Goal: Task Accomplishment & Management: Use online tool/utility

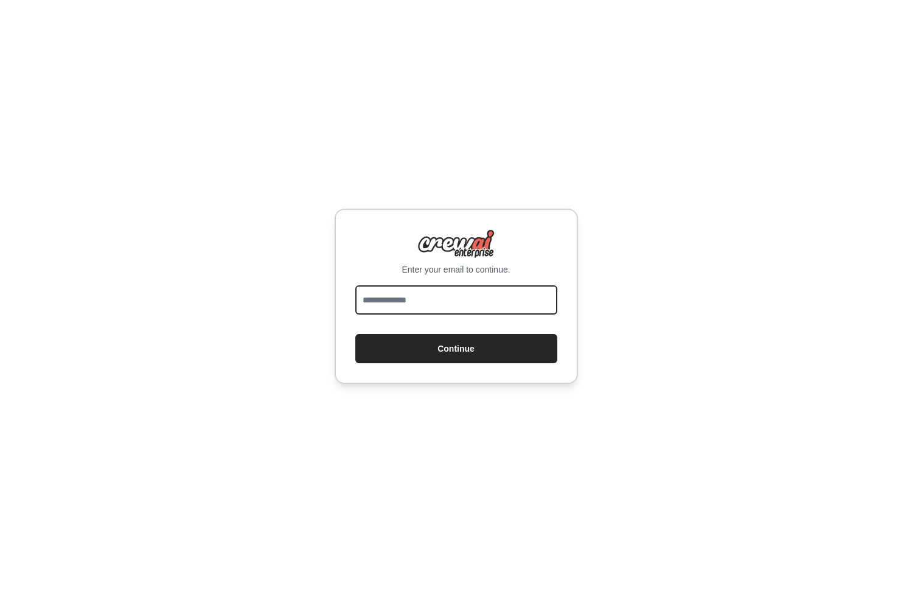
click at [433, 304] on input "email" at bounding box center [456, 299] width 202 height 29
type input "**********"
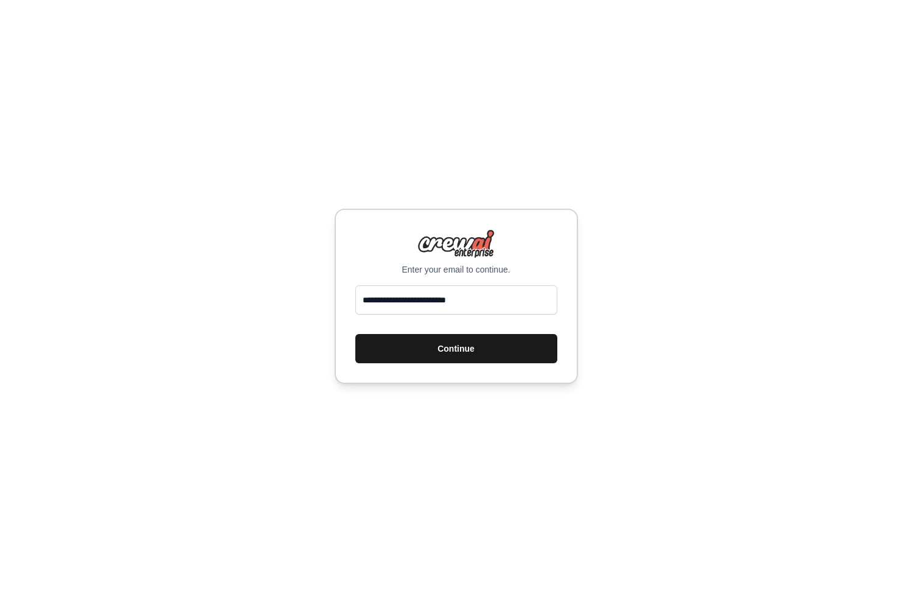
click at [453, 339] on button "Continue" at bounding box center [456, 348] width 202 height 29
click at [462, 349] on button "Continue" at bounding box center [456, 348] width 202 height 29
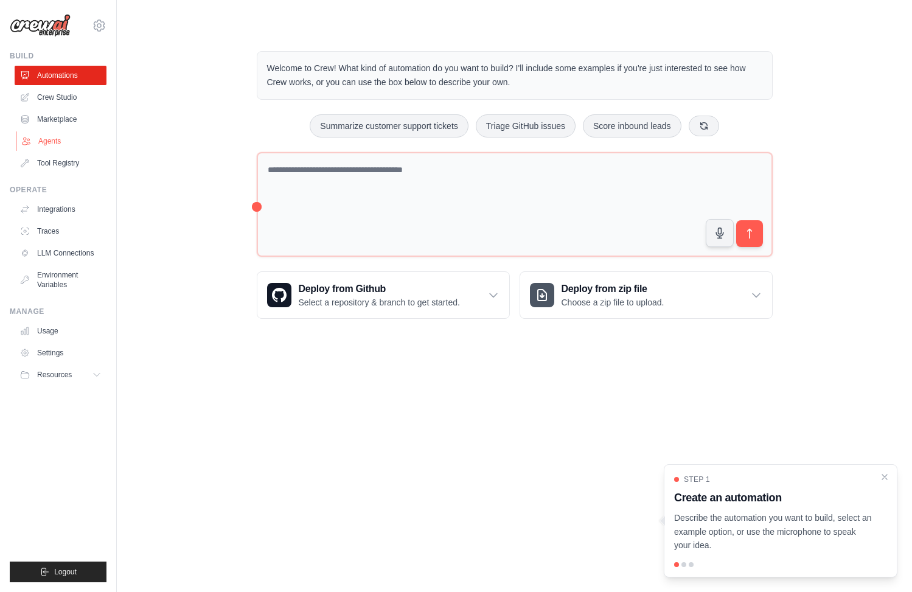
click at [55, 138] on link "Agents" at bounding box center [62, 140] width 92 height 19
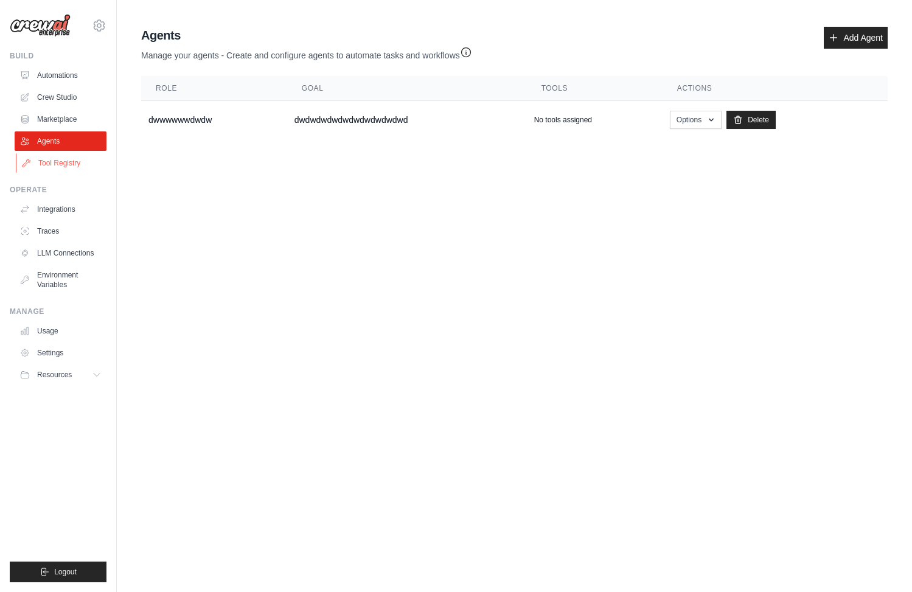
click at [55, 158] on link "Tool Registry" at bounding box center [62, 162] width 92 height 19
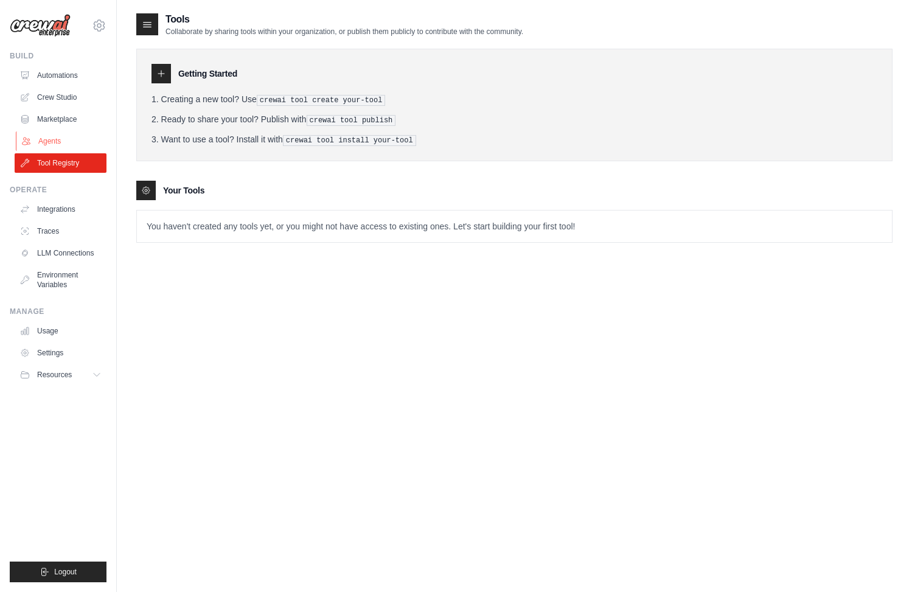
click at [54, 138] on link "Agents" at bounding box center [62, 140] width 92 height 19
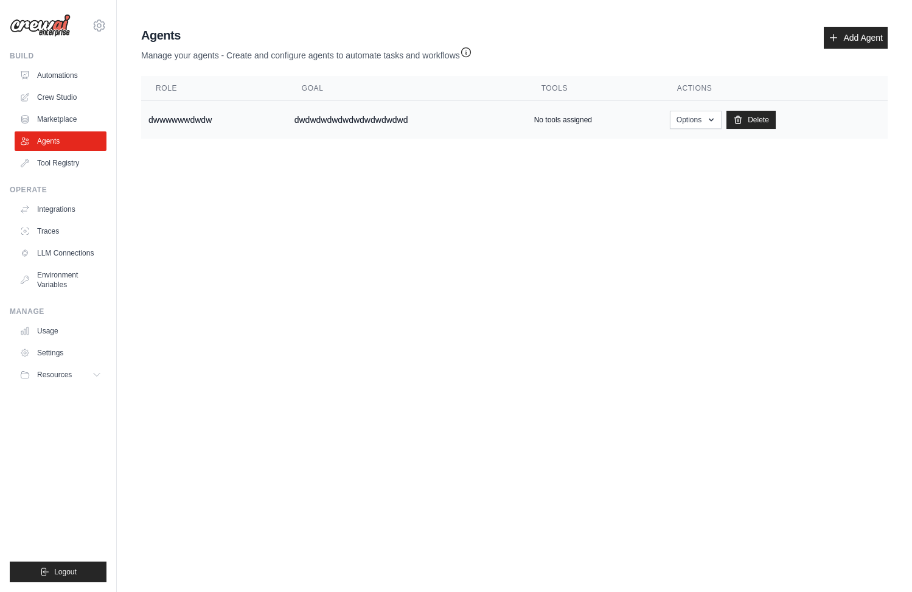
click at [578, 115] on p "No tools assigned" at bounding box center [563, 120] width 58 height 10
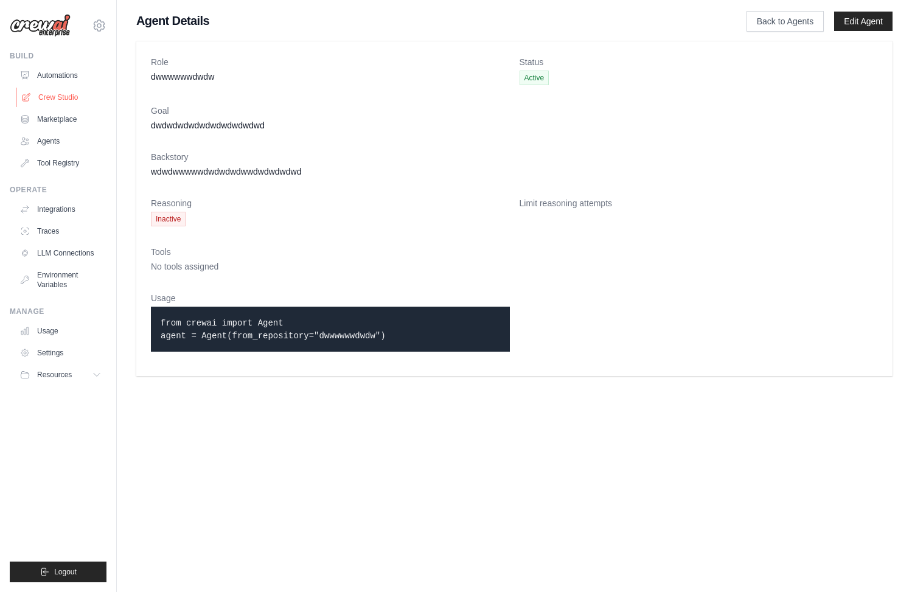
click at [53, 97] on link "Crew Studio" at bounding box center [62, 97] width 92 height 19
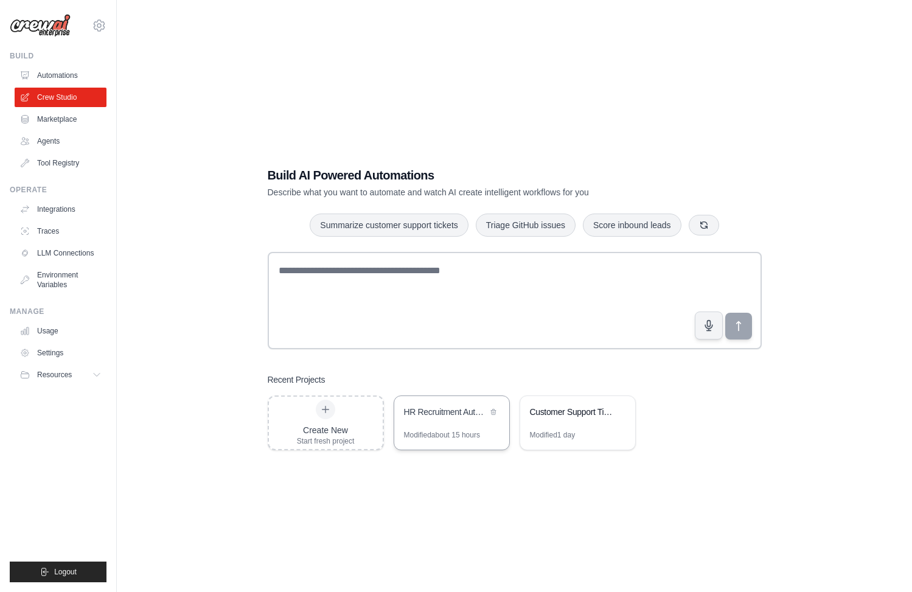
click at [422, 421] on div "HR Recruitment Automation Workflow" at bounding box center [451, 413] width 115 height 34
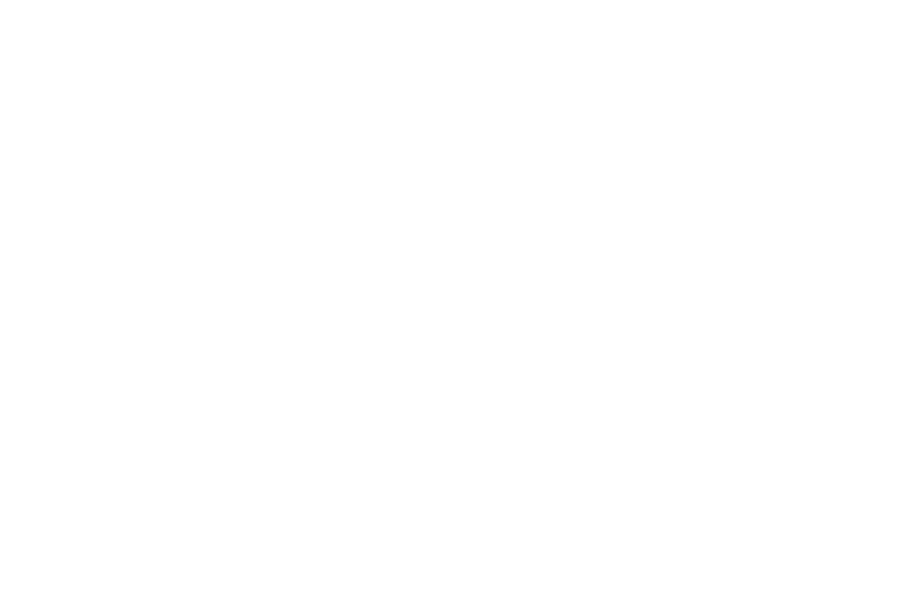
click at [324, 91] on html at bounding box center [456, 45] width 912 height 91
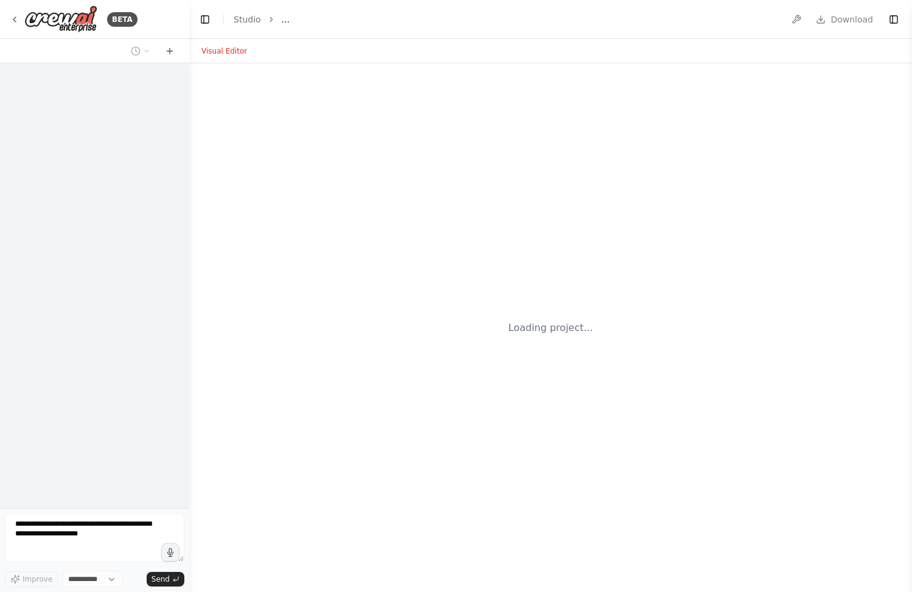
select select "****"
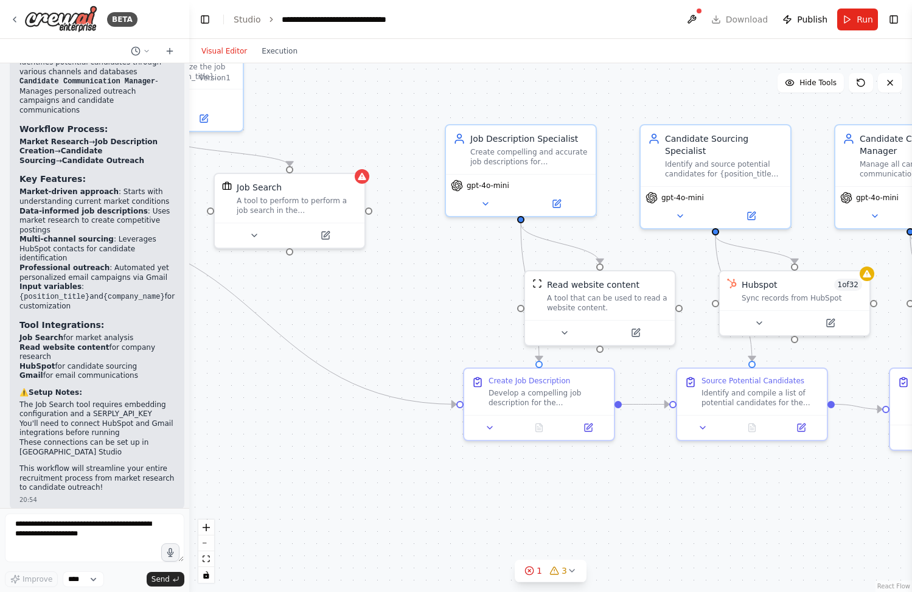
scroll to position [1283, 0]
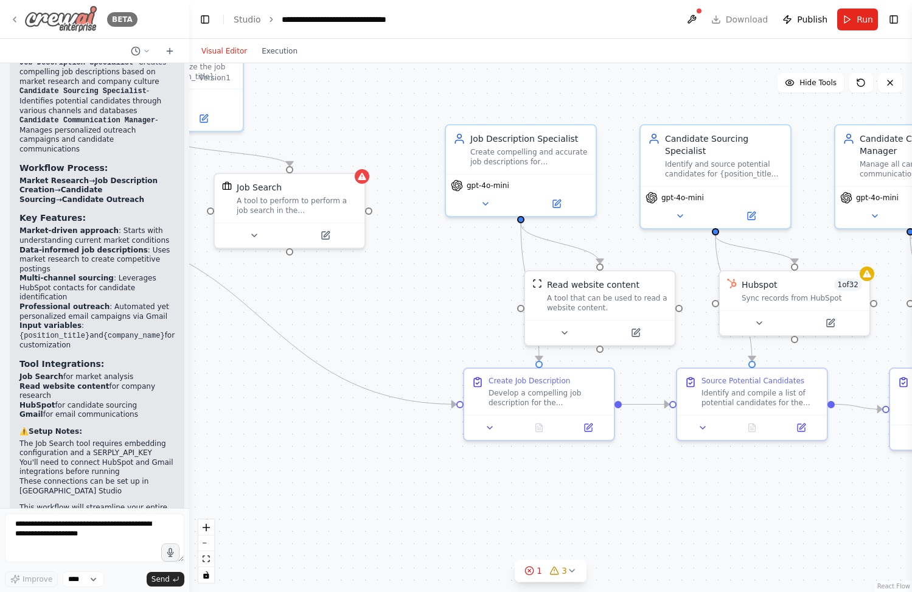
click at [19, 21] on div "BETA" at bounding box center [74, 18] width 128 height 27
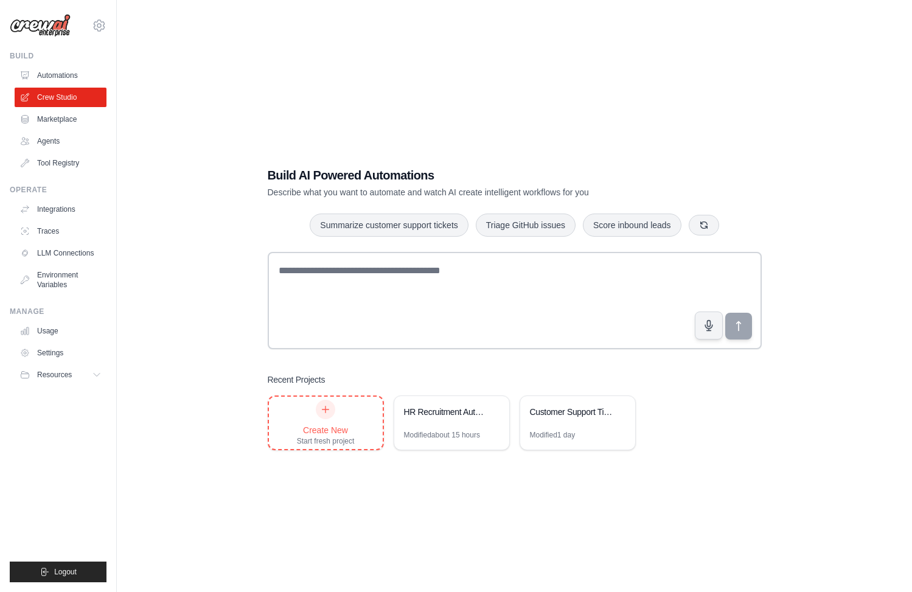
click at [335, 428] on div "Create New" at bounding box center [326, 430] width 58 height 12
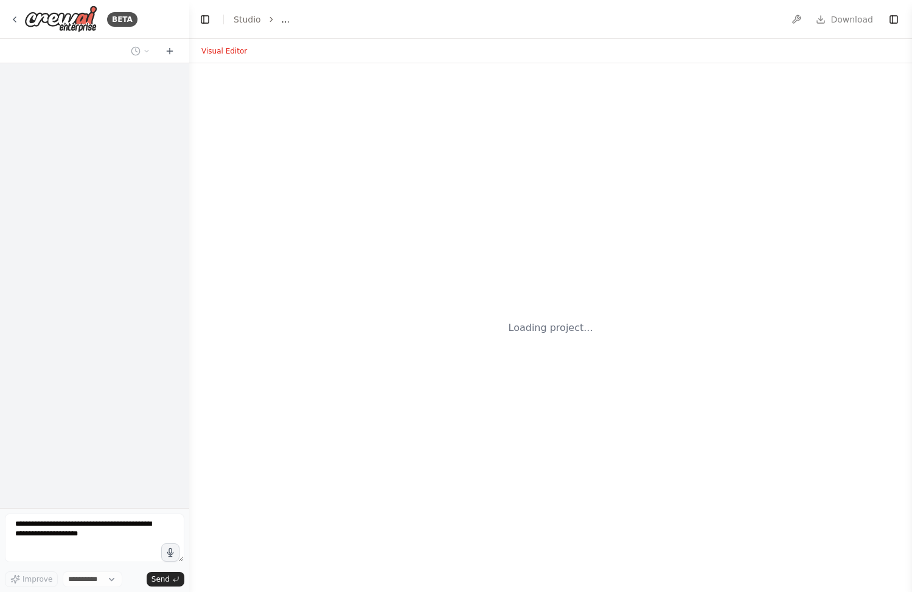
select select "****"
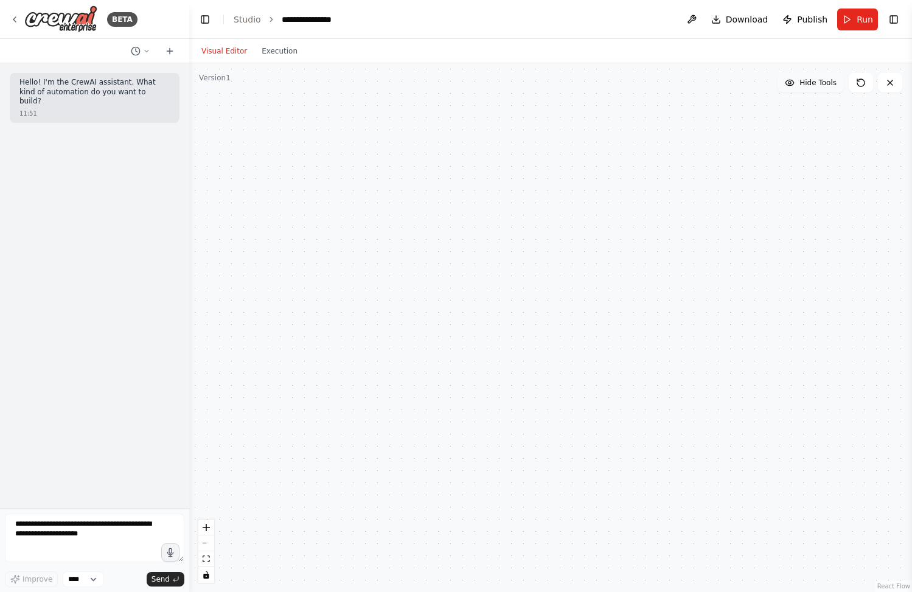
click at [812, 87] on span "Hide Tools" at bounding box center [818, 83] width 37 height 10
click at [812, 87] on span "Show Tools" at bounding box center [817, 83] width 40 height 10
click at [209, 578] on icon "toggle interactivity" at bounding box center [205, 574] width 5 height 7
click at [284, 260] on div at bounding box center [550, 327] width 723 height 529
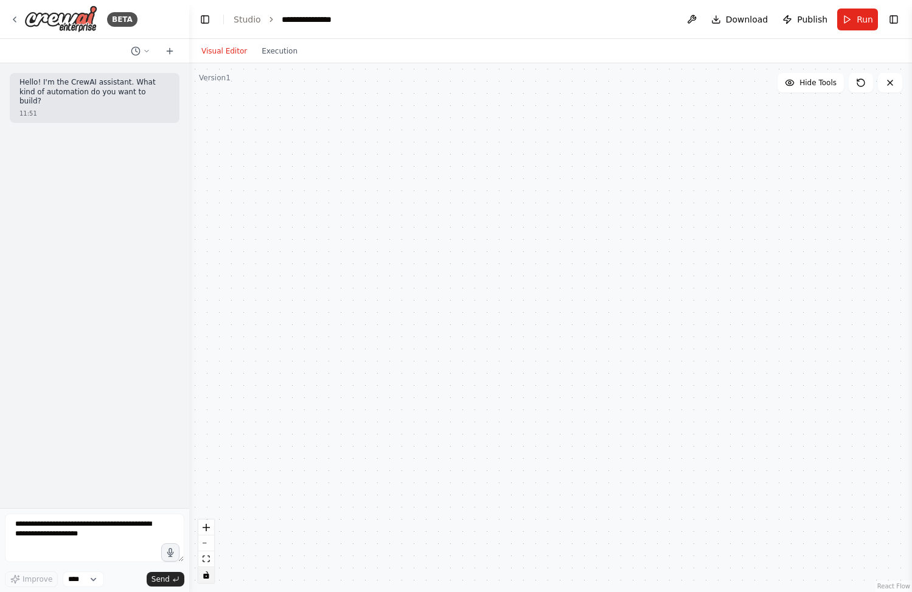
click at [228, 70] on div at bounding box center [550, 327] width 723 height 529
click at [279, 46] on button "Execution" at bounding box center [279, 51] width 51 height 15
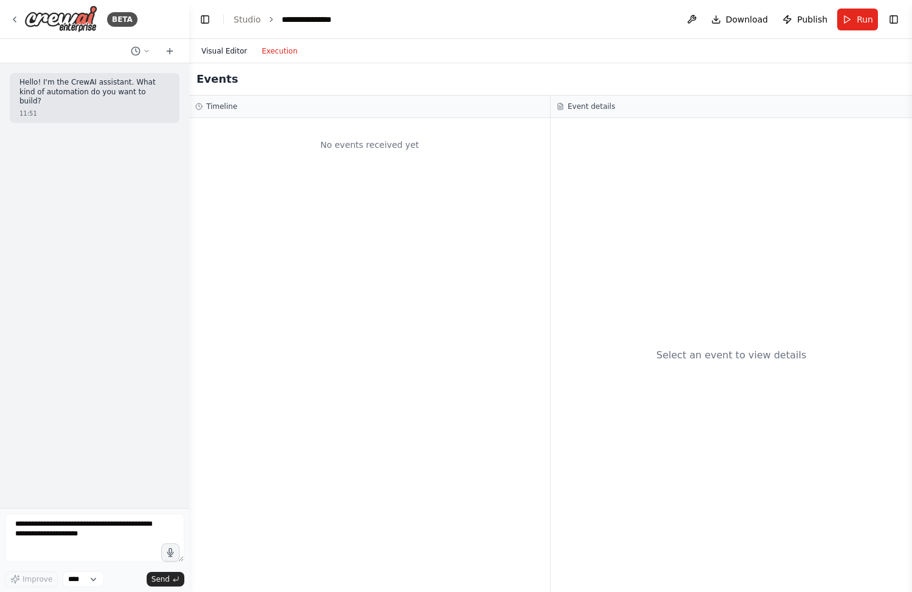
click at [237, 50] on button "Visual Editor" at bounding box center [224, 51] width 60 height 15
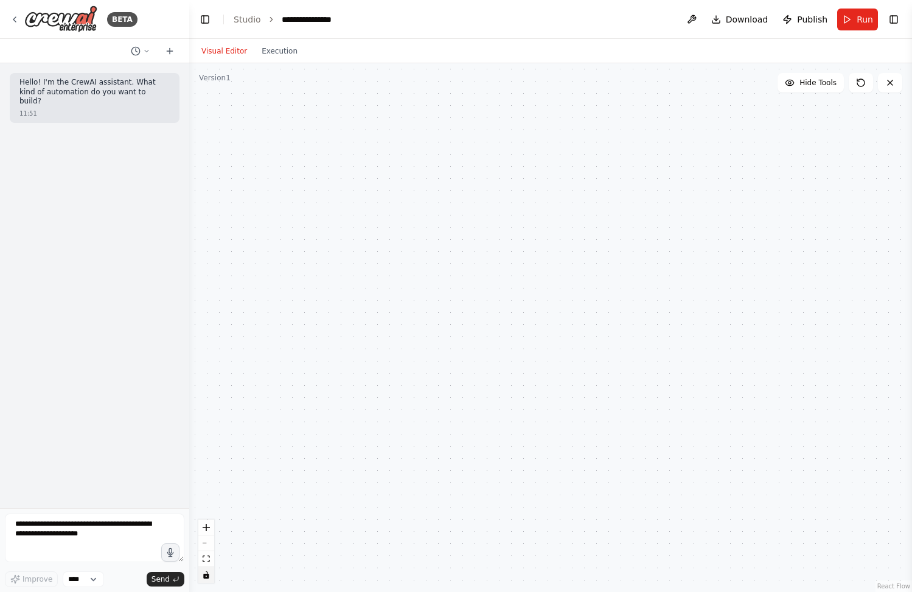
click at [431, 184] on div at bounding box center [550, 327] width 723 height 529
click at [857, 84] on icon at bounding box center [860, 82] width 7 height 7
click at [115, 532] on textarea at bounding box center [95, 538] width 180 height 49
